Goal: Information Seeking & Learning: Learn about a topic

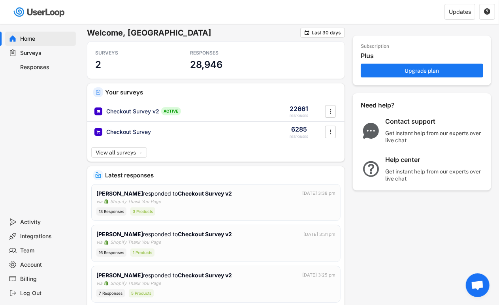
click at [45, 64] on div "Responses" at bounding box center [47, 68] width 52 height 8
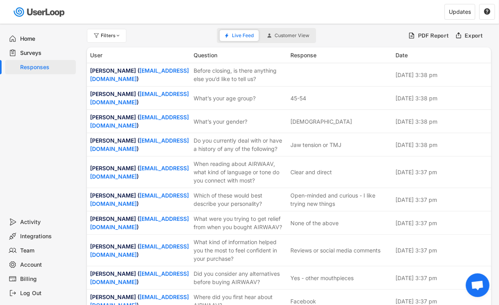
click at [44, 53] on div "Surveys" at bounding box center [47, 53] width 52 height 8
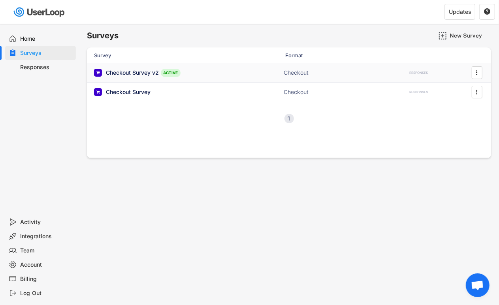
click at [140, 78] on div "Checkout Survey v2 ACTIVE Checkout RESPONSES " at bounding box center [289, 72] width 404 height 19
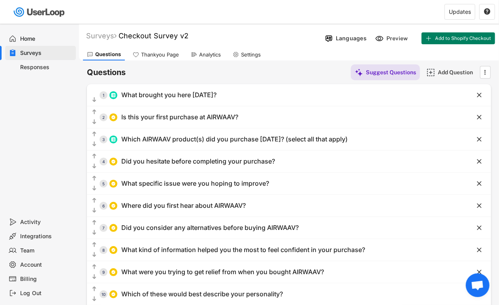
click at [215, 53] on div "Analytics" at bounding box center [210, 54] width 22 height 7
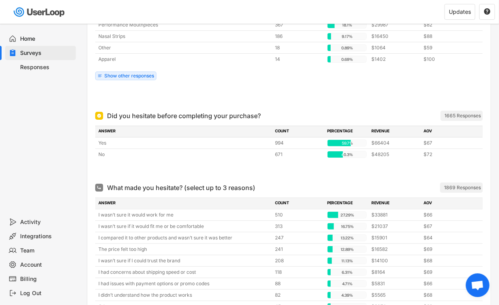
scroll to position [439, 0]
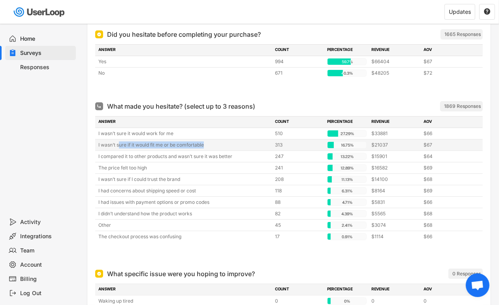
drag, startPoint x: 119, startPoint y: 144, endPoint x: 234, endPoint y: 164, distance: 117.6
click at [245, 150] on div "I wasn’t sure if it would fit me or be comfortable 313 16.75% 16.75% $21037 $67" at bounding box center [289, 145] width 388 height 11
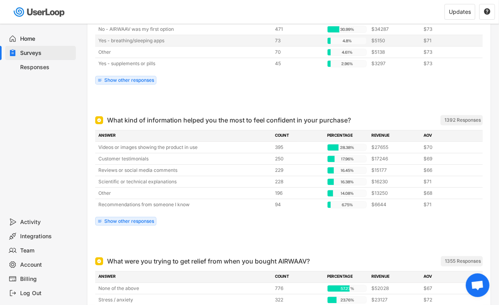
scroll to position [1010, 0]
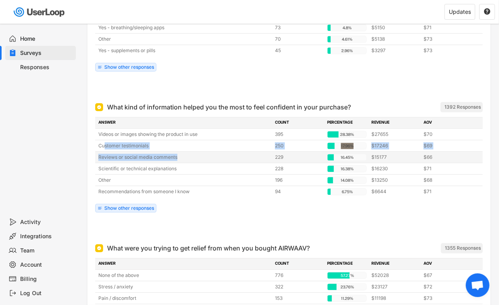
drag, startPoint x: 104, startPoint y: 145, endPoint x: 183, endPoint y: 157, distance: 79.5
click at [183, 157] on div "Videos or images showing the product in use 395 28.38% 28.38% $27655 $70 Custom…" at bounding box center [289, 163] width 388 height 68
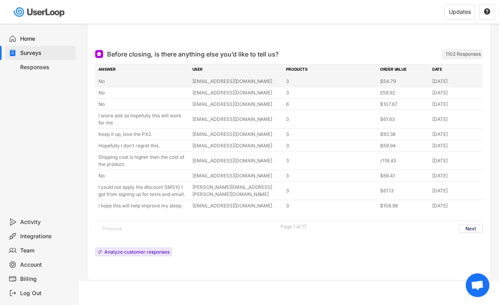
scroll to position [1967, 0]
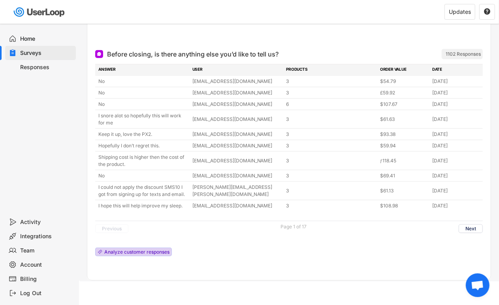
click at [161, 251] on div "Analyze customer responses" at bounding box center [136, 252] width 65 height 5
